Goal: Task Accomplishment & Management: Manage account settings

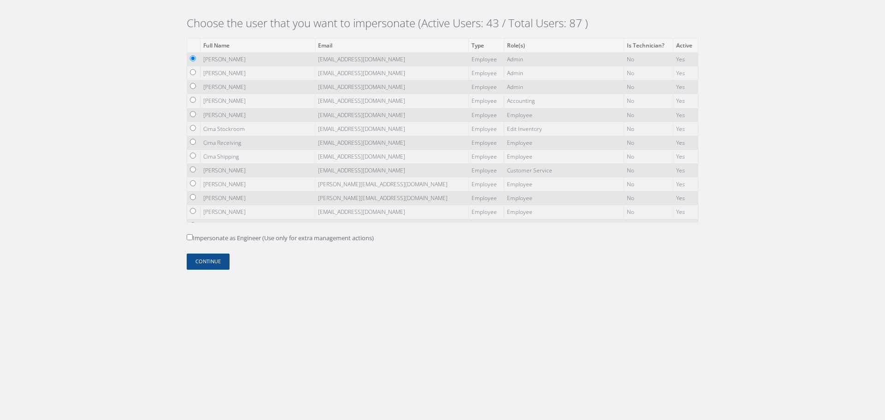
click at [214, 251] on form "Full Name Email Type Role(s) Is Technician? Active [PERSON_NAME] [EMAIL_ADDRESS…" at bounding box center [443, 153] width 512 height 231
click at [220, 254] on form "Full Name Email Type Role(s) Is Technician? Active [PERSON_NAME] [EMAIL_ADDRESS…" at bounding box center [443, 153] width 512 height 231
click at [221, 256] on button "Continue" at bounding box center [208, 262] width 43 height 16
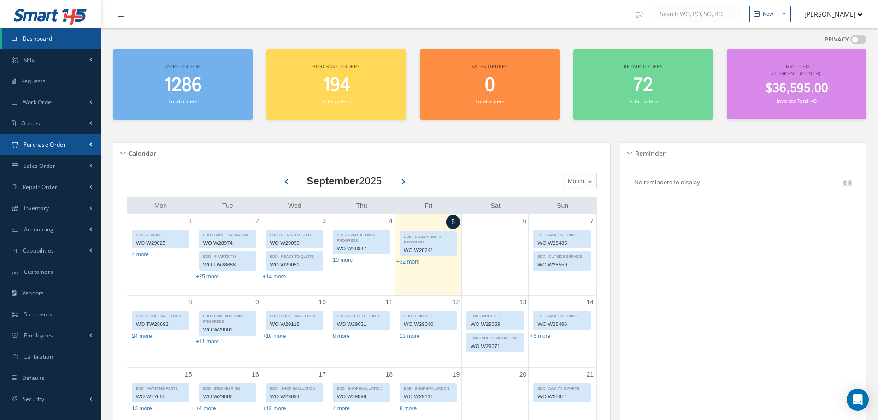
click at [76, 147] on link "Purchase Order" at bounding box center [50, 144] width 101 height 21
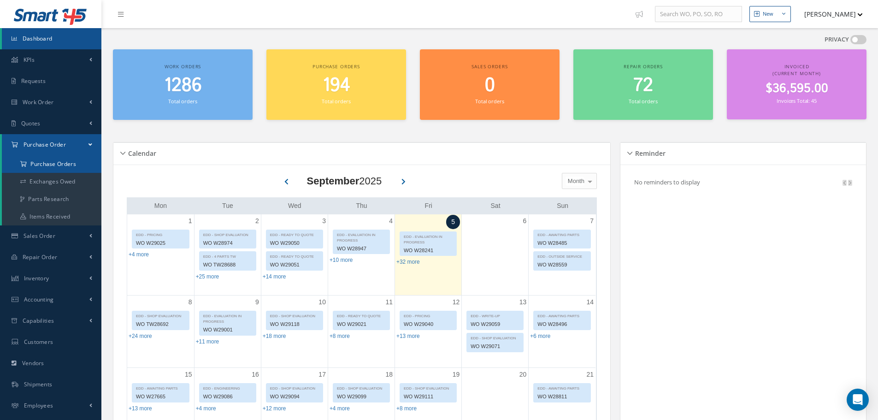
click at [76, 165] on a=1&status_id=2&status_id=3&status_id=5&collapsedFilters"] "Purchase Orders" at bounding box center [52, 164] width 100 height 18
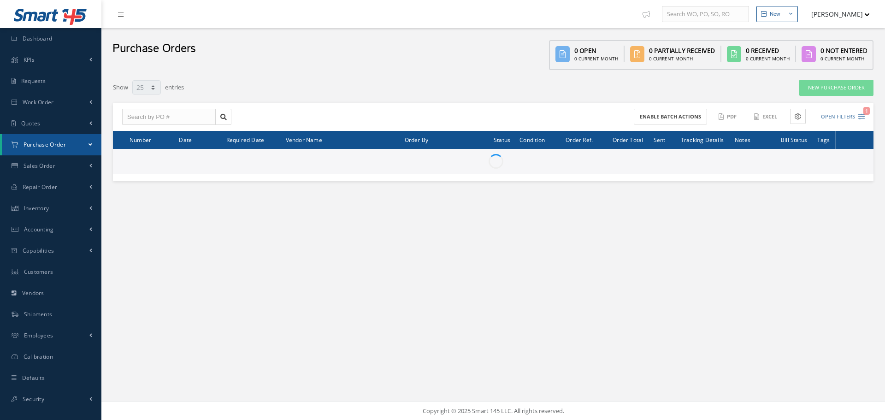
select select "25"
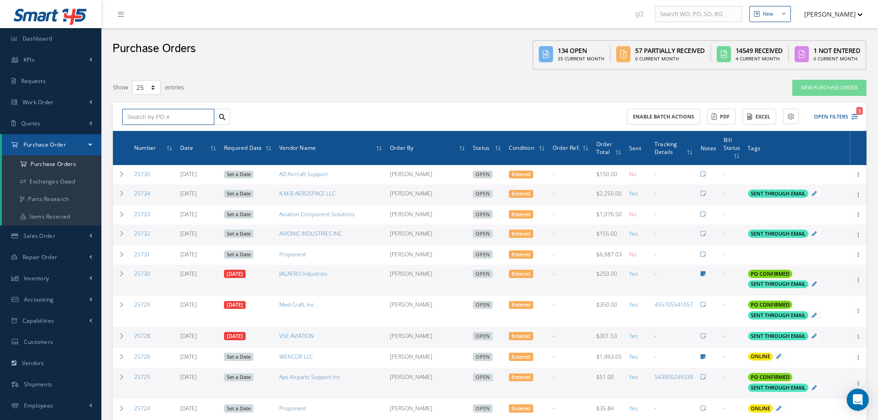
click at [176, 114] on input "text" at bounding box center [168, 117] width 92 height 17
paste input "25651"
type input "25651"
click at [216, 116] on link at bounding box center [222, 117] width 16 height 17
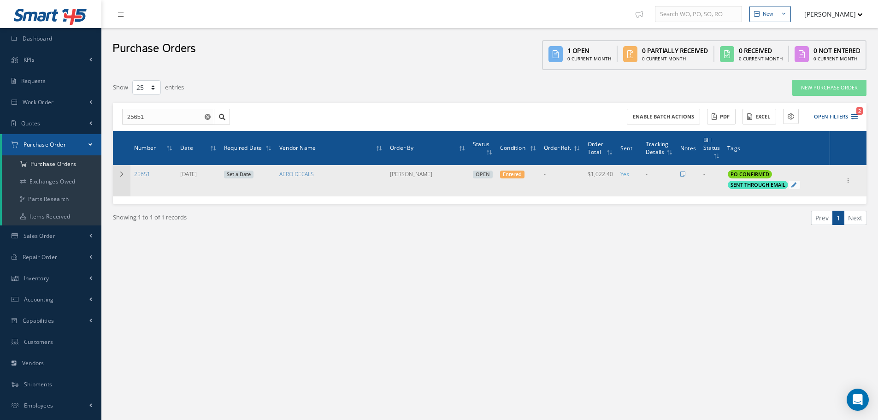
click at [116, 178] on td at bounding box center [122, 180] width 18 height 31
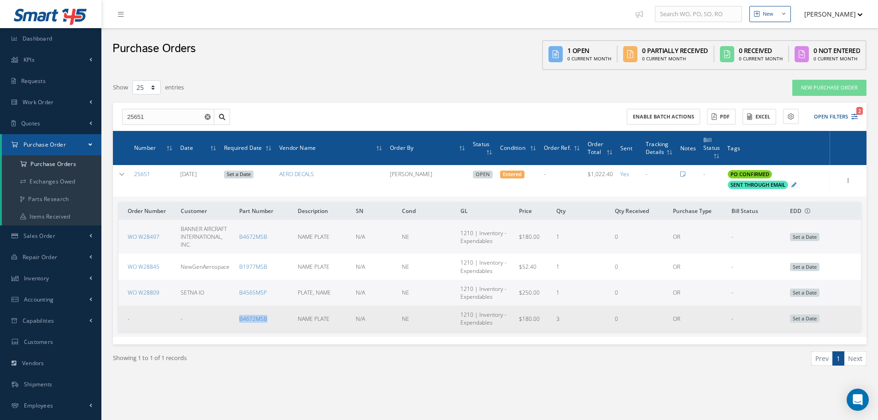
drag, startPoint x: 276, startPoint y: 317, endPoint x: 226, endPoint y: 327, distance: 50.8
click at [226, 327] on tr "- - B4672MSB NAME PLATE N/A NE 1210 | Inventory - Expendables $180.00 3 0 OR - …" at bounding box center [490, 319] width 743 height 26
copy tr "B4672MSB"
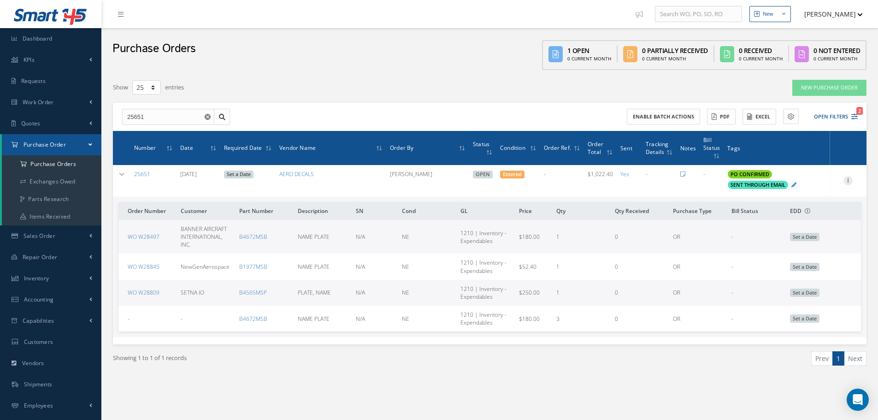
click at [850, 178] on icon at bounding box center [848, 179] width 9 height 7
click at [817, 211] on link "Edit" at bounding box center [806, 211] width 73 height 12
